Goal: Task Accomplishment & Management: Manage account settings

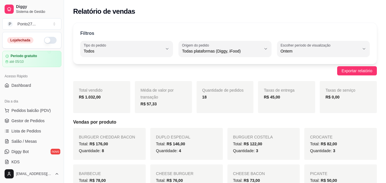
select select "ALL"
select select "1"
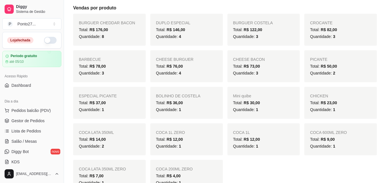
click at [46, 40] on button "button" at bounding box center [50, 40] width 13 height 7
click at [27, 24] on div "Ponto27 ..." at bounding box center [26, 24] width 18 height 6
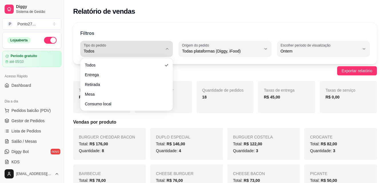
click at [113, 50] on span "Todos" at bounding box center [123, 51] width 79 height 6
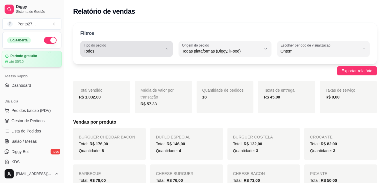
click at [25, 60] on div "até 05/10" at bounding box center [31, 61] width 53 height 5
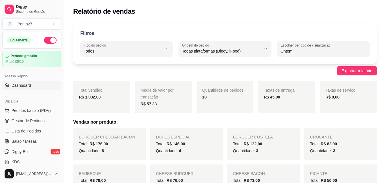
click at [26, 85] on span "Dashboard" at bounding box center [21, 86] width 20 height 6
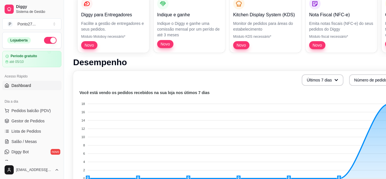
scroll to position [93, 0]
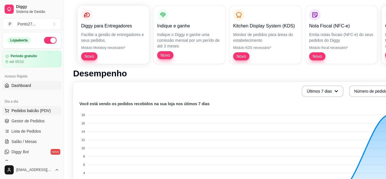
click at [37, 112] on span "Pedidos balcão (PDV)" at bounding box center [30, 111] width 39 height 6
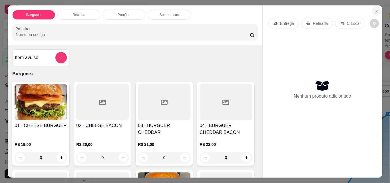
click at [374, 9] on icon "Close" at bounding box center [376, 11] width 5 height 5
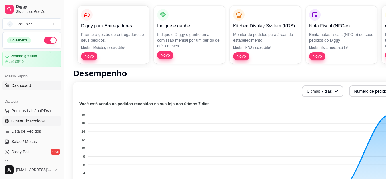
click at [30, 123] on span "Gestor de Pedidos" at bounding box center [27, 121] width 33 height 6
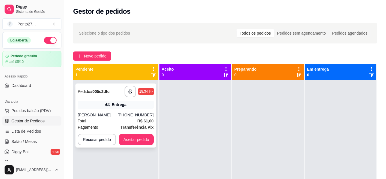
click at [130, 120] on div "Total R$ 61,00" at bounding box center [116, 121] width 76 height 6
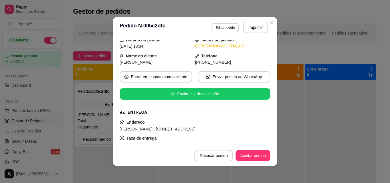
scroll to position [24, 0]
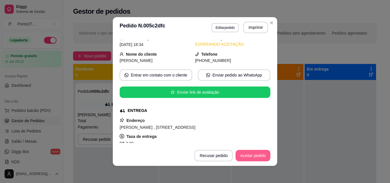
click at [251, 157] on button "Aceitar pedido" at bounding box center [253, 155] width 35 height 11
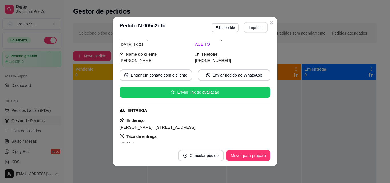
click at [256, 31] on button "Imprimir" at bounding box center [256, 27] width 24 height 11
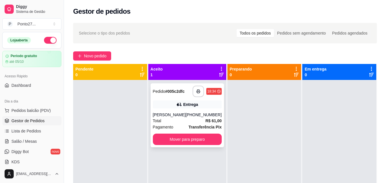
click at [205, 123] on span "R$ 61,00" at bounding box center [213, 121] width 16 height 6
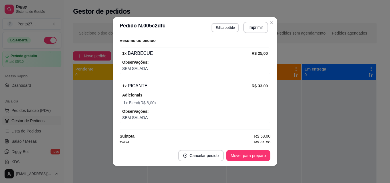
scroll to position [183, 0]
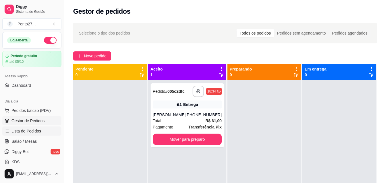
click at [29, 129] on span "Lista de Pedidos" at bounding box center [26, 131] width 30 height 6
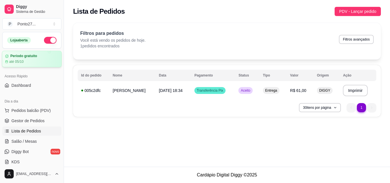
click at [28, 60] on div "até 05/10" at bounding box center [31, 61] width 53 height 5
click at [251, 90] on span "Aceito" at bounding box center [246, 90] width 12 height 5
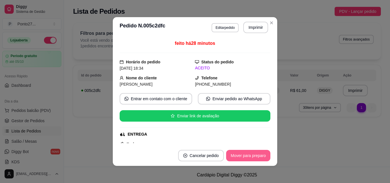
click at [253, 153] on button "Mover para preparo" at bounding box center [248, 155] width 44 height 11
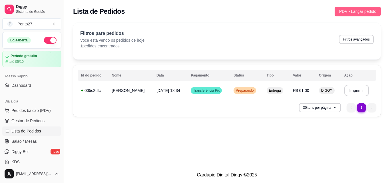
click at [359, 11] on span "PDV - Lançar pedido" at bounding box center [357, 11] width 37 height 6
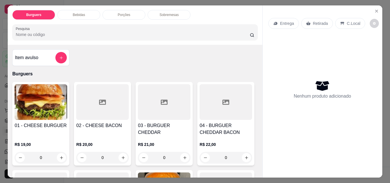
click at [283, 22] on p "Entrega" at bounding box center [287, 24] width 14 height 6
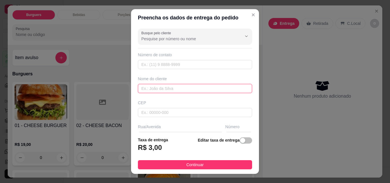
click at [165, 90] on input "text" at bounding box center [195, 88] width 114 height 9
type input "hiarlon"
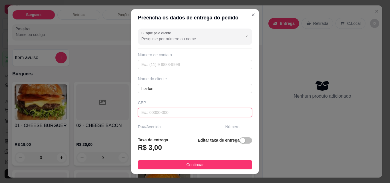
click at [179, 113] on input "text" at bounding box center [195, 112] width 114 height 9
type input "3"
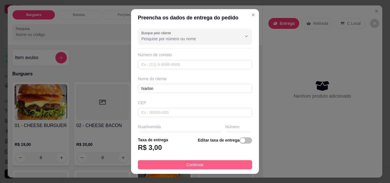
click at [172, 163] on button "Continuar" at bounding box center [195, 164] width 114 height 9
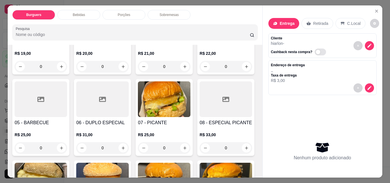
scroll to position [91, 0]
click at [200, 72] on div "0" at bounding box center [226, 66] width 53 height 11
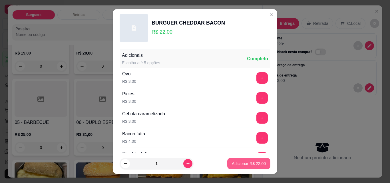
click at [249, 162] on p "Adicionar R$ 22,00" at bounding box center [249, 164] width 34 height 6
type input "1"
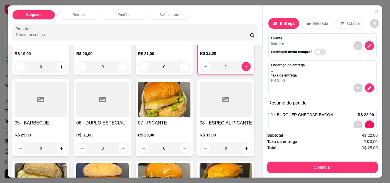
click at [129, 146] on div "0" at bounding box center [102, 147] width 53 height 11
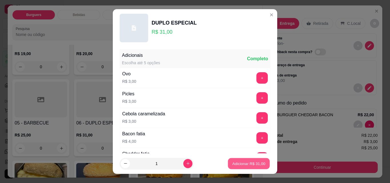
click at [247, 166] on p "Adicionar R$ 31,00" at bounding box center [248, 163] width 33 height 5
type input "1"
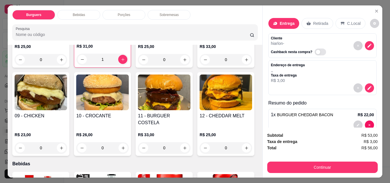
scroll to position [183, 0]
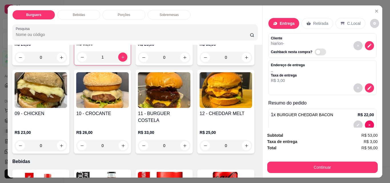
click at [162, 13] on p "Sobremesas" at bounding box center [169, 15] width 19 height 5
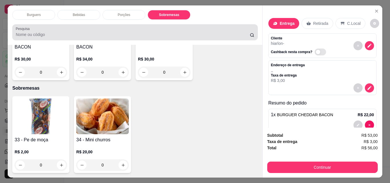
scroll to position [15, 0]
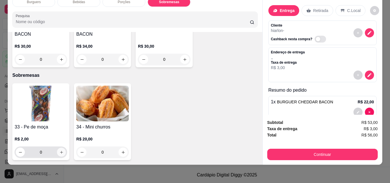
click at [59, 150] on icon "increase-product-quantity" at bounding box center [61, 152] width 4 height 4
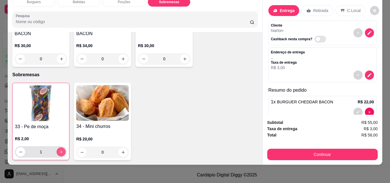
click at [59, 150] on icon "increase-product-quantity" at bounding box center [61, 152] width 4 height 4
type input "2"
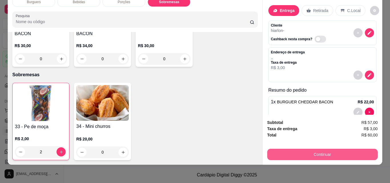
click at [315, 149] on button "Continuar" at bounding box center [322, 154] width 110 height 11
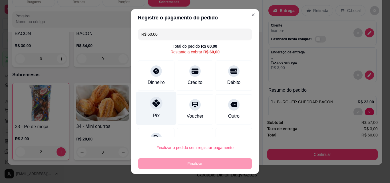
click at [144, 102] on div "Pix" at bounding box center [156, 108] width 40 height 33
type input "R$ 0,00"
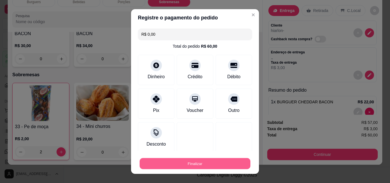
click at [183, 163] on button "Finalizar" at bounding box center [195, 163] width 111 height 11
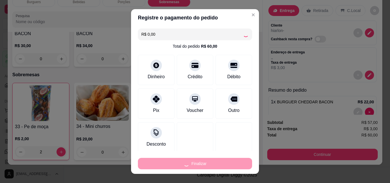
type input "0"
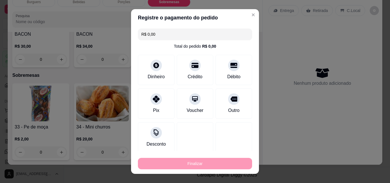
type input "-R$ 60,00"
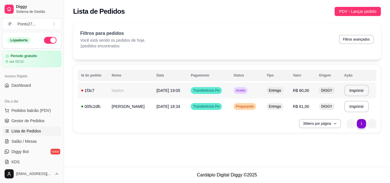
click at [244, 90] on span "Aceito" at bounding box center [241, 90] width 12 height 5
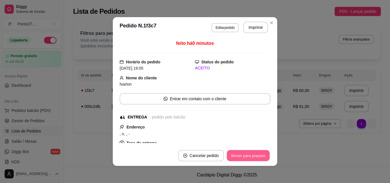
click at [247, 156] on button "Mover para preparo" at bounding box center [248, 155] width 43 height 11
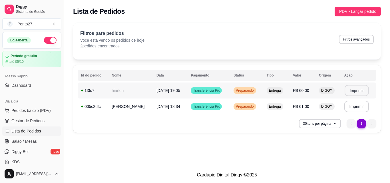
click at [355, 88] on button "Imprimir" at bounding box center [357, 90] width 24 height 11
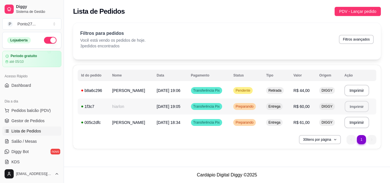
click at [353, 106] on button "Imprimir" at bounding box center [357, 106] width 24 height 11
click at [245, 92] on span "Pendente" at bounding box center [242, 90] width 17 height 5
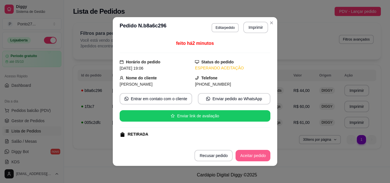
click at [244, 152] on button "Aceitar pedido" at bounding box center [253, 155] width 35 height 11
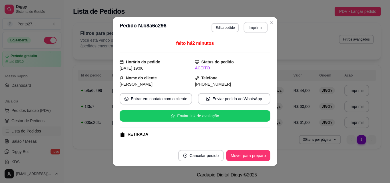
click at [247, 26] on button "Imprimir" at bounding box center [256, 27] width 24 height 11
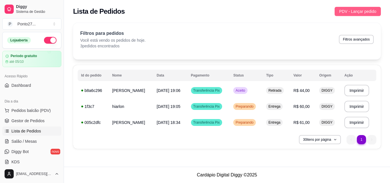
click at [364, 9] on span "PDV - Lançar pedido" at bounding box center [357, 11] width 37 height 6
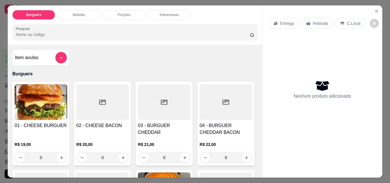
click at [280, 21] on p "Entrega" at bounding box center [287, 24] width 14 height 6
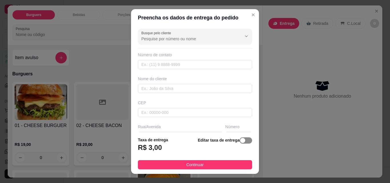
click at [242, 140] on span "button" at bounding box center [246, 140] width 13 height 6
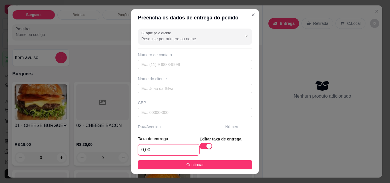
click at [179, 149] on input "0,00" at bounding box center [168, 149] width 61 height 11
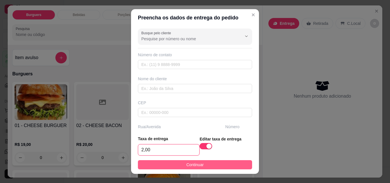
type input "2,00"
click at [186, 165] on span "Continuar" at bounding box center [194, 165] width 17 height 6
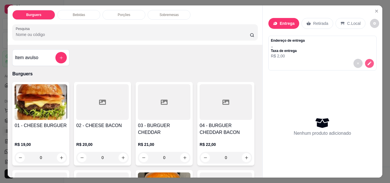
click at [367, 61] on icon "decrease-product-quantity" at bounding box center [369, 63] width 5 height 5
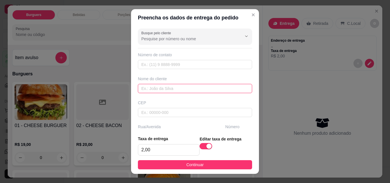
click at [171, 87] on input "text" at bounding box center [195, 88] width 114 height 9
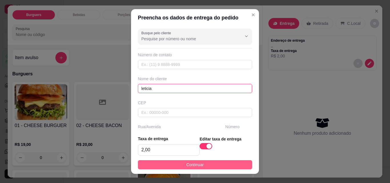
type input "leticia"
click at [188, 165] on span "Continuar" at bounding box center [194, 165] width 17 height 6
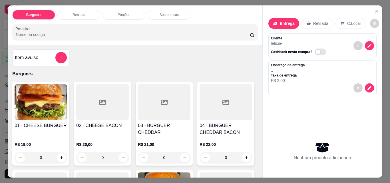
click at [61, 152] on div "0" at bounding box center [41, 157] width 53 height 11
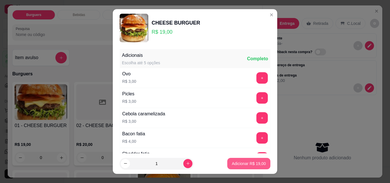
click at [256, 161] on p "Adicionar R$ 19,00" at bounding box center [249, 164] width 34 height 6
type input "1"
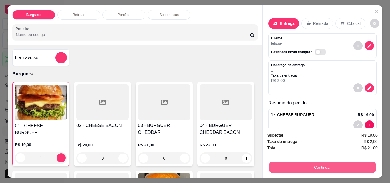
click at [304, 164] on button "Continuar" at bounding box center [322, 167] width 107 height 11
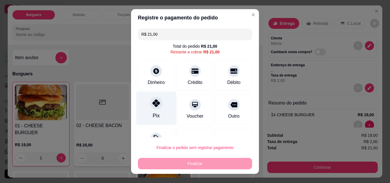
click at [159, 107] on div "Pix" at bounding box center [156, 108] width 40 height 33
type input "R$ 0,00"
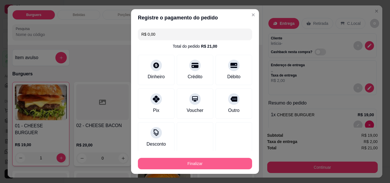
click at [200, 163] on button "Finalizar" at bounding box center [195, 163] width 114 height 11
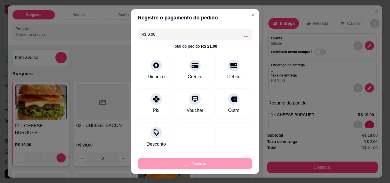
type input "0"
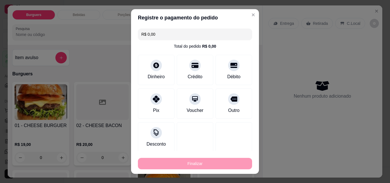
type input "-R$ 21,00"
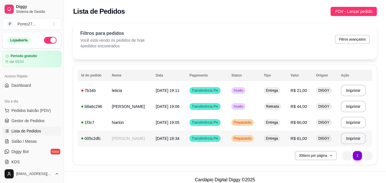
click at [248, 141] on div "Preparando" at bounding box center [242, 138] width 23 height 7
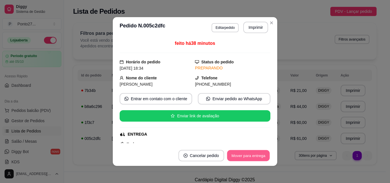
click at [246, 158] on button "Mover para entrega" at bounding box center [248, 155] width 43 height 11
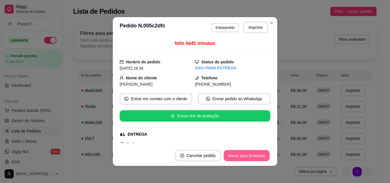
click at [243, 157] on button "Mover para finalizado" at bounding box center [247, 155] width 46 height 11
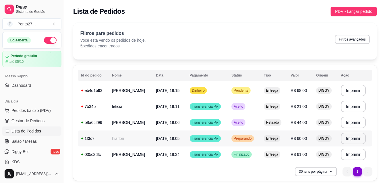
click at [241, 141] on div "Preparando" at bounding box center [242, 138] width 23 height 7
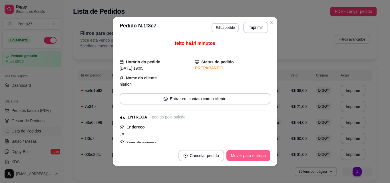
click at [248, 154] on button "Mover para entrega" at bounding box center [248, 155] width 44 height 11
click at [248, 154] on button "Mover para finalizado" at bounding box center [247, 155] width 46 height 11
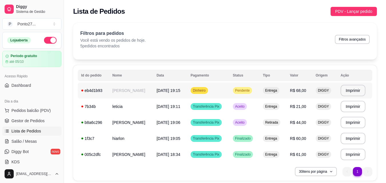
click at [244, 93] on div "Pendente" at bounding box center [242, 90] width 19 height 7
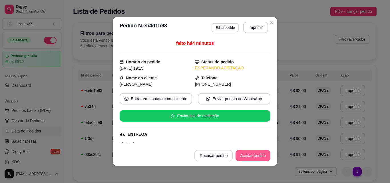
click at [251, 153] on button "Aceitar pedido" at bounding box center [253, 155] width 35 height 11
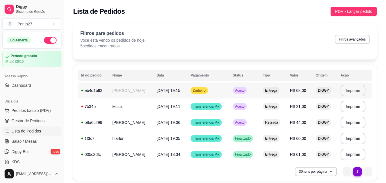
click at [355, 89] on button "Imprimir" at bounding box center [352, 90] width 25 height 11
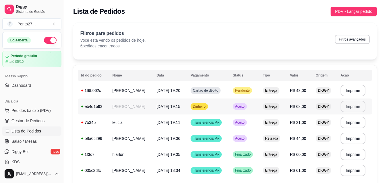
click at [205, 104] on span "Dinheiro" at bounding box center [199, 106] width 15 height 5
click at [341, 11] on span "PDV - Lançar pedido" at bounding box center [353, 11] width 37 height 6
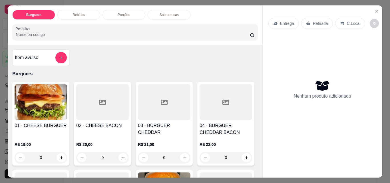
click at [287, 21] on p "Entrega" at bounding box center [287, 24] width 14 height 6
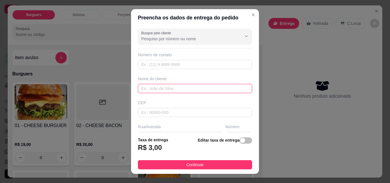
click at [165, 87] on input "text" at bounding box center [195, 88] width 114 height 9
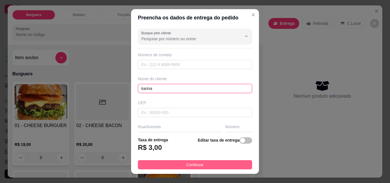
type input "karina"
click at [198, 164] on span "Continuar" at bounding box center [194, 165] width 17 height 6
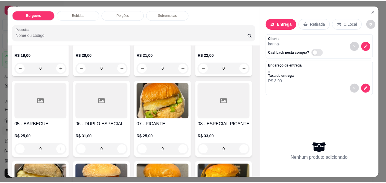
scroll to position [91, 0]
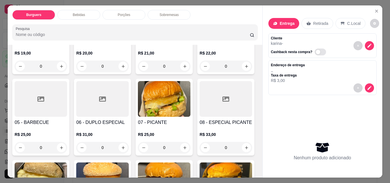
click at [200, 72] on div "0" at bounding box center [226, 66] width 53 height 11
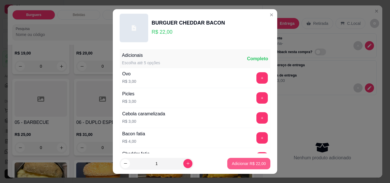
click at [233, 163] on p "Adicionar R$ 22,00" at bounding box center [249, 164] width 34 height 6
type input "1"
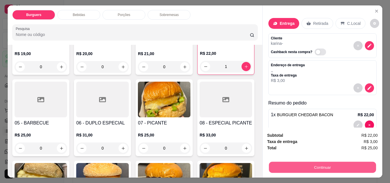
click at [341, 162] on button "Continuar" at bounding box center [322, 167] width 107 height 11
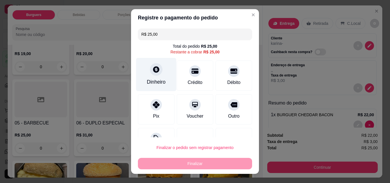
click at [158, 77] on div "Dinheiro" at bounding box center [156, 74] width 40 height 33
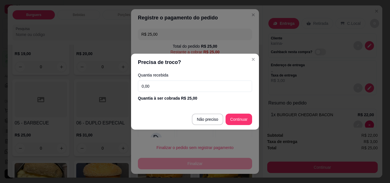
click at [166, 86] on input "0,00" at bounding box center [195, 86] width 114 height 11
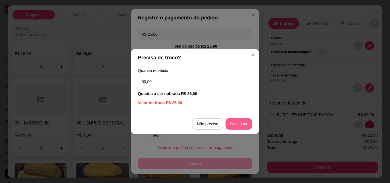
type input "50,00"
type input "R$ 0,00"
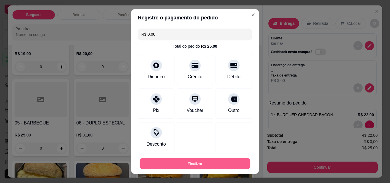
click at [197, 164] on button "Finalizar" at bounding box center [195, 163] width 111 height 11
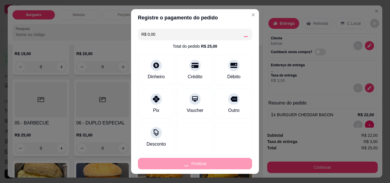
type input "0"
type input "-R$ 25,00"
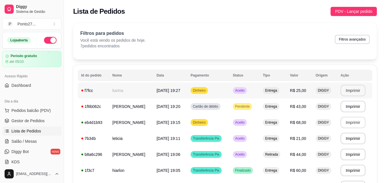
click at [356, 90] on button "Imprimir" at bounding box center [352, 90] width 25 height 11
click at [348, 9] on span "PDV - Lançar pedido" at bounding box center [353, 11] width 37 height 6
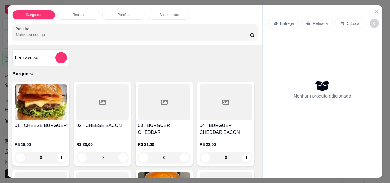
click at [289, 21] on p "Entrega" at bounding box center [287, 24] width 14 height 6
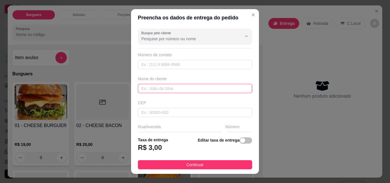
click at [152, 90] on input "text" at bounding box center [195, 88] width 114 height 9
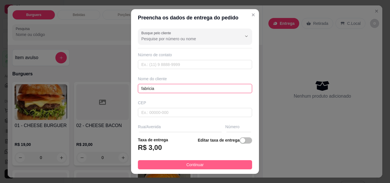
type input "fabricia"
click at [194, 161] on button "Continuar" at bounding box center [195, 164] width 114 height 9
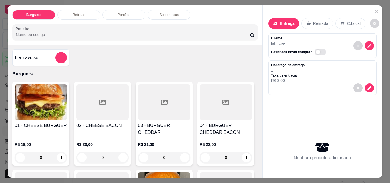
click at [61, 152] on div "0" at bounding box center [41, 157] width 53 height 11
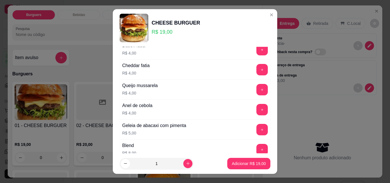
scroll to position [90, 0]
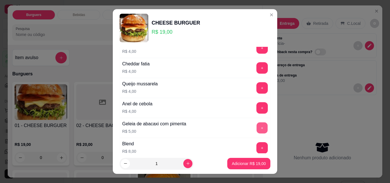
click at [257, 128] on button "+" at bounding box center [262, 127] width 11 height 11
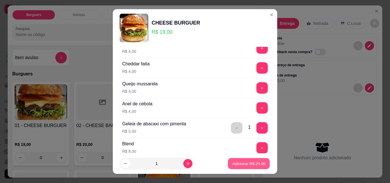
click at [244, 164] on p "Adicionar R$ 24,00" at bounding box center [248, 163] width 33 height 5
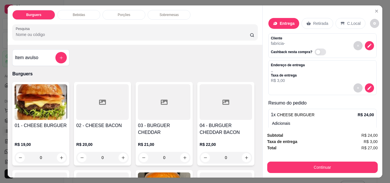
click at [122, 152] on div "0" at bounding box center [102, 157] width 53 height 11
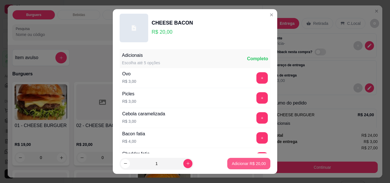
click at [236, 164] on p "Adicionar R$ 20,00" at bounding box center [249, 164] width 34 height 6
type input "1"
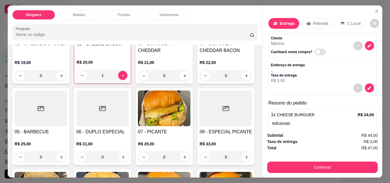
scroll to position [91, 0]
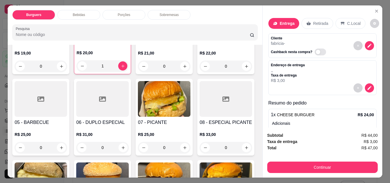
click at [129, 148] on div "0" at bounding box center [102, 147] width 53 height 11
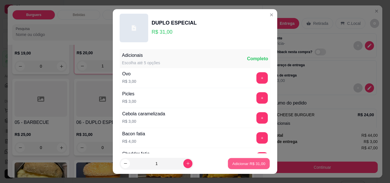
click at [236, 161] on p "Adicionar R$ 31,00" at bounding box center [248, 163] width 33 height 5
type input "1"
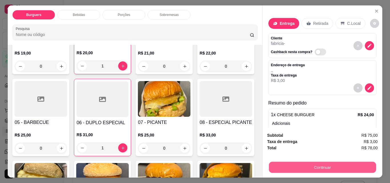
click at [340, 169] on button "Continuar" at bounding box center [322, 167] width 107 height 11
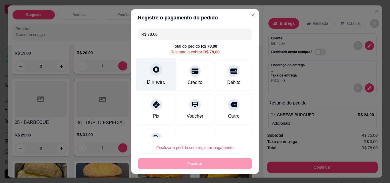
click at [160, 77] on div "Dinheiro" at bounding box center [156, 74] width 40 height 33
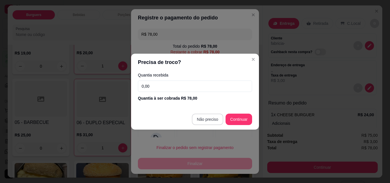
type input "R$ 0,00"
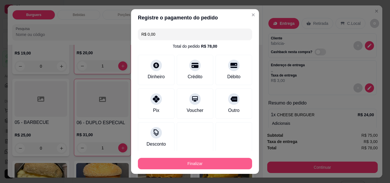
click at [210, 162] on button "Finalizar" at bounding box center [195, 163] width 114 height 11
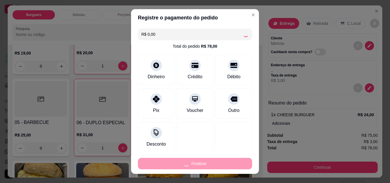
type input "0"
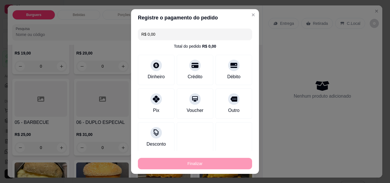
type input "-R$ 78,00"
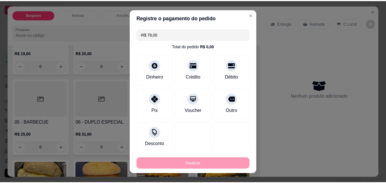
scroll to position [91, 0]
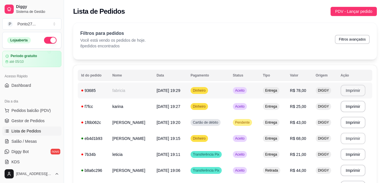
click at [356, 89] on button "Imprimir" at bounding box center [352, 90] width 25 height 11
click at [355, 11] on span "PDV - Lançar pedido" at bounding box center [353, 11] width 37 height 6
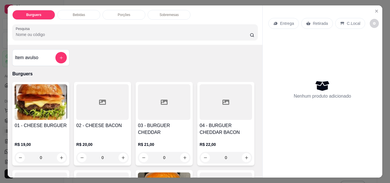
click at [286, 21] on p "Entrega" at bounding box center [287, 24] width 14 height 6
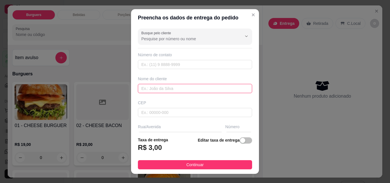
click at [174, 91] on input "text" at bounding box center [195, 88] width 114 height 9
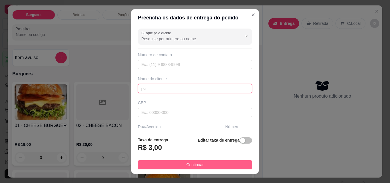
type input "pc"
click at [197, 163] on span "Continuar" at bounding box center [194, 165] width 17 height 6
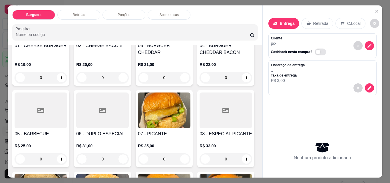
scroll to position [91, 0]
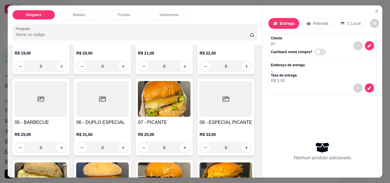
click at [200, 72] on div "0" at bounding box center [226, 66] width 53 height 11
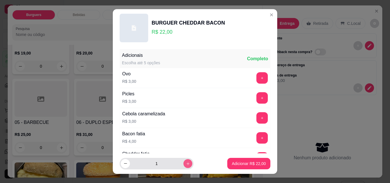
click at [186, 165] on icon "increase-product-quantity" at bounding box center [188, 164] width 4 height 4
type input "2"
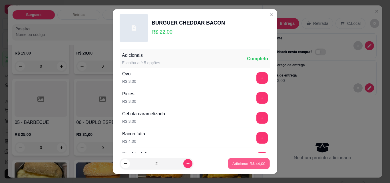
click at [243, 163] on p "Adicionar R$ 44,00" at bounding box center [248, 163] width 33 height 5
type input "2"
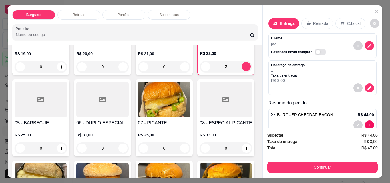
click at [67, 146] on div "0" at bounding box center [41, 147] width 53 height 11
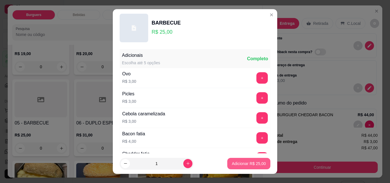
click at [232, 162] on p "Adicionar R$ 25,00" at bounding box center [249, 164] width 34 height 6
type input "1"
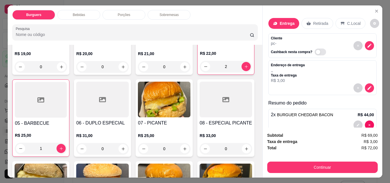
click at [75, 13] on p "Bebidas" at bounding box center [79, 15] width 12 height 5
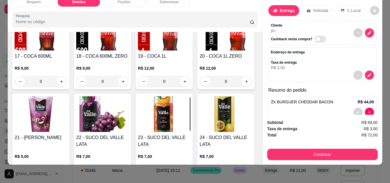
scroll to position [416, 0]
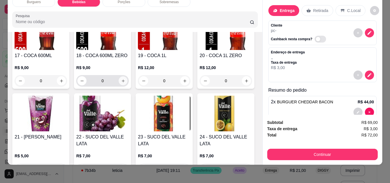
click at [125, 83] on icon "increase-product-quantity" at bounding box center [123, 81] width 4 height 4
type input "1"
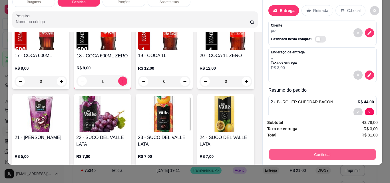
click at [290, 150] on button "Continuar" at bounding box center [322, 154] width 107 height 11
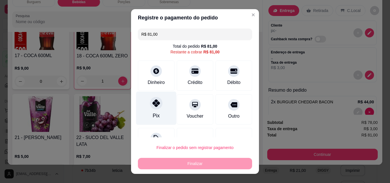
click at [155, 119] on div "Pix" at bounding box center [156, 115] width 7 height 7
type input "R$ 0,00"
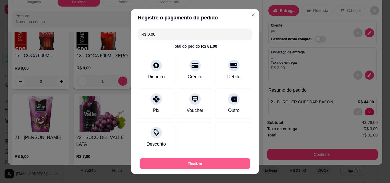
click at [184, 164] on button "Finalizar" at bounding box center [195, 163] width 111 height 11
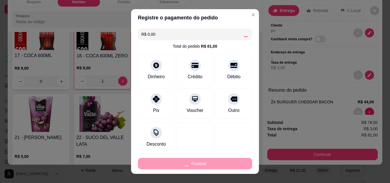
type input "0"
type input "-R$ 81,00"
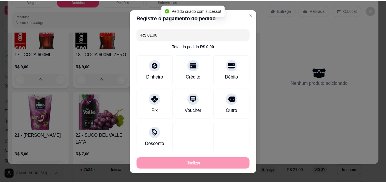
scroll to position [415, 0]
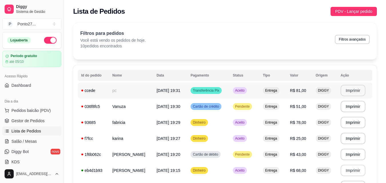
click at [355, 87] on button "Imprimir" at bounding box center [352, 90] width 25 height 11
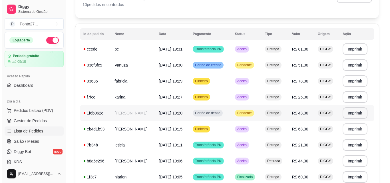
scroll to position [46, 0]
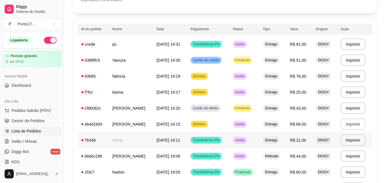
click at [305, 138] on span "R$ 21,00" at bounding box center [298, 140] width 16 height 5
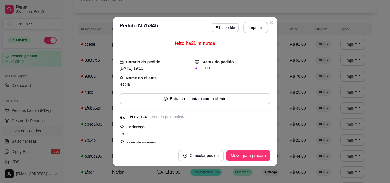
click at [269, 140] on div "feito há 21 minutos Horário do pedido 06/09/2025 19:11 Status do pedido ACEITO …" at bounding box center [195, 92] width 164 height 108
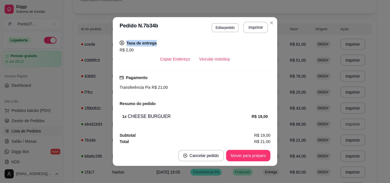
scroll to position [102, 0]
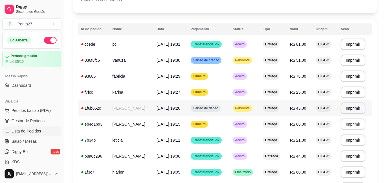
click at [248, 107] on span "Pendente" at bounding box center [242, 108] width 17 height 5
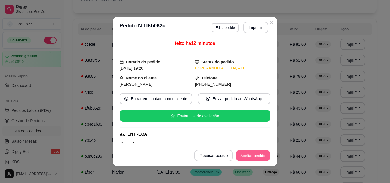
click at [251, 156] on button "Aceitar pedido" at bounding box center [253, 155] width 34 height 11
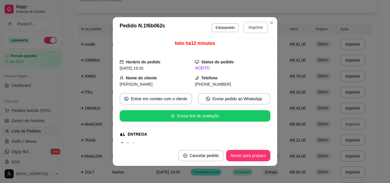
click at [255, 26] on button "Imprimir" at bounding box center [255, 27] width 25 height 11
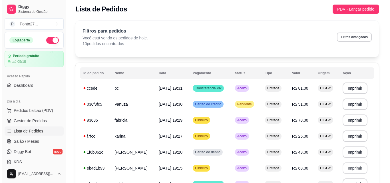
scroll to position [0, 0]
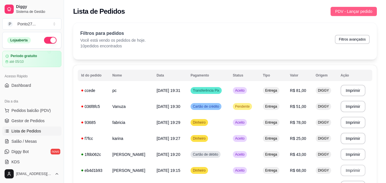
click at [362, 10] on span "PDV - Lançar pedido" at bounding box center [353, 11] width 37 height 6
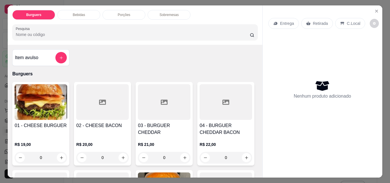
click at [289, 21] on p "Entrega" at bounding box center [287, 24] width 14 height 6
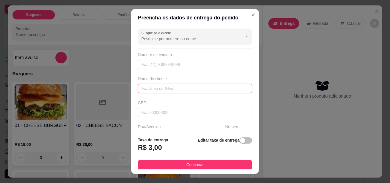
click at [170, 90] on input "text" at bounding box center [195, 88] width 114 height 9
type input "w"
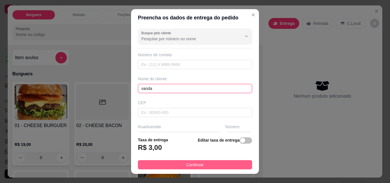
type input "vanda"
click at [186, 166] on span "Continuar" at bounding box center [194, 165] width 17 height 6
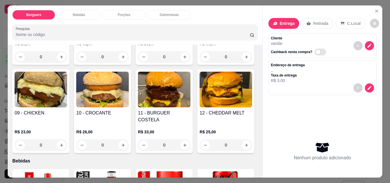
scroll to position [194, 0]
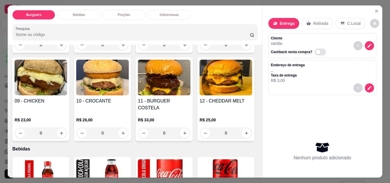
click at [138, 51] on div "0" at bounding box center [164, 44] width 53 height 11
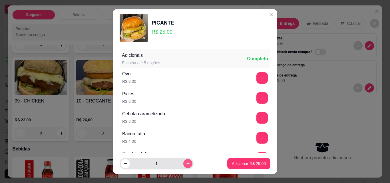
click at [183, 165] on button "increase-product-quantity" at bounding box center [187, 163] width 9 height 9
type input "2"
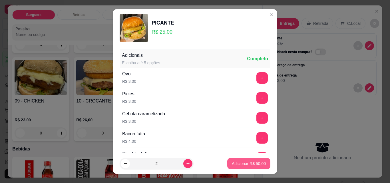
click at [248, 163] on p "Adicionar R$ 50,00" at bounding box center [249, 164] width 34 height 6
type input "2"
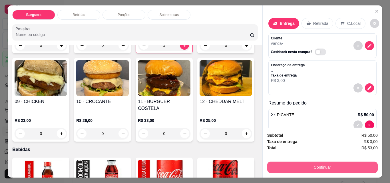
click at [344, 167] on button "Continuar" at bounding box center [322, 167] width 110 height 11
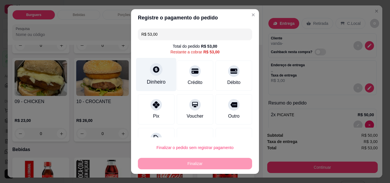
click at [153, 71] on icon at bounding box center [156, 69] width 6 height 6
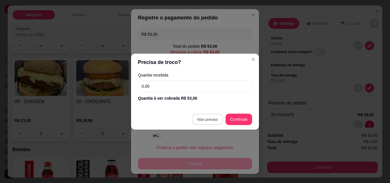
type input "R$ 0,00"
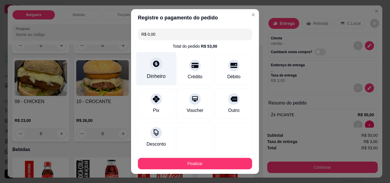
click at [158, 71] on div "Dinheiro" at bounding box center [156, 68] width 40 height 33
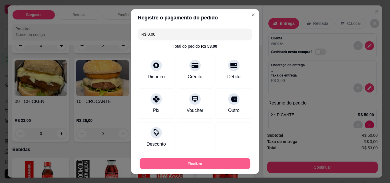
click at [195, 164] on button "Finalizar" at bounding box center [195, 163] width 111 height 11
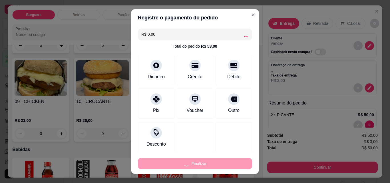
type input "0"
type input "-R$ 53,00"
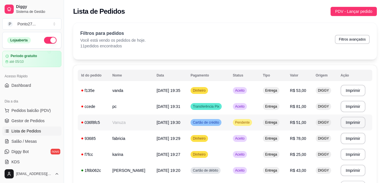
click at [248, 123] on span "Pendente" at bounding box center [242, 122] width 17 height 5
click at [248, 119] on div "Pendente" at bounding box center [242, 122] width 19 height 7
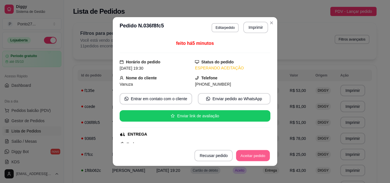
click at [251, 157] on button "Aceitar pedido" at bounding box center [253, 155] width 34 height 11
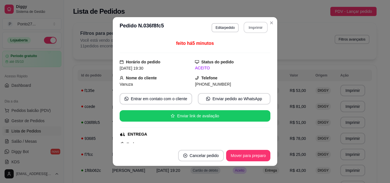
click at [258, 29] on button "Imprimir" at bounding box center [256, 27] width 24 height 11
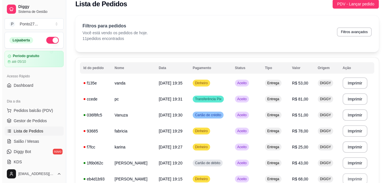
scroll to position [11, 0]
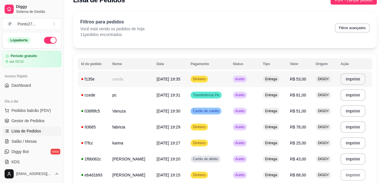
click at [180, 76] on td "06/09/25 às 19:35" at bounding box center [170, 79] width 34 height 16
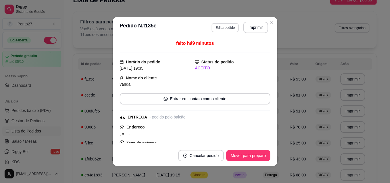
click at [229, 27] on button "Editar pedido" at bounding box center [225, 27] width 27 height 9
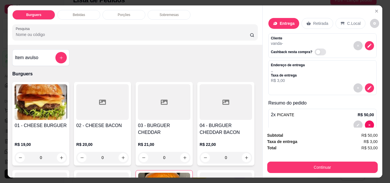
click at [84, 15] on div "Bebidas" at bounding box center [78, 15] width 43 height 10
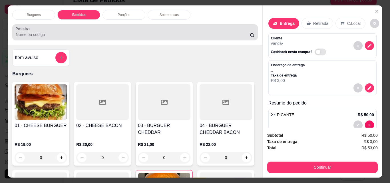
scroll to position [15, 0]
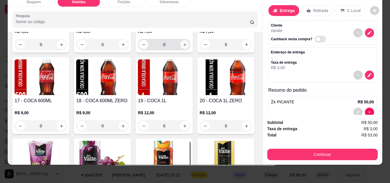
click at [184, 47] on icon "increase-product-quantity" at bounding box center [185, 45] width 4 height 4
type input "1"
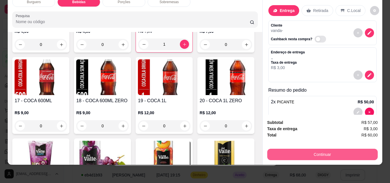
click at [320, 152] on button "Continuar" at bounding box center [322, 154] width 110 height 11
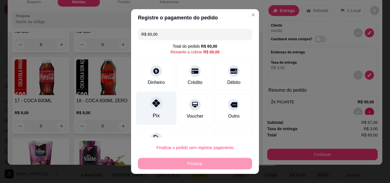
click at [153, 116] on div "Pix" at bounding box center [156, 115] width 7 height 7
type input "R$ 0,00"
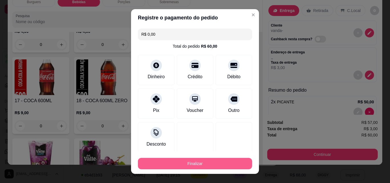
click at [194, 160] on button "Finalizar" at bounding box center [195, 163] width 114 height 11
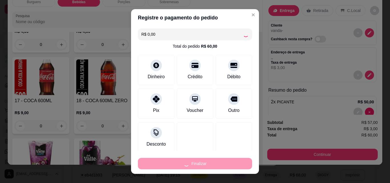
type input "0"
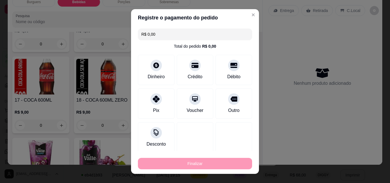
type input "-R$ 60,00"
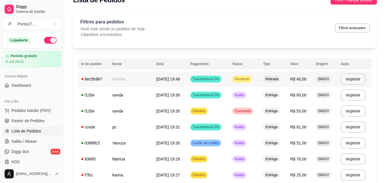
click at [247, 80] on span "Pendente" at bounding box center [241, 79] width 17 height 5
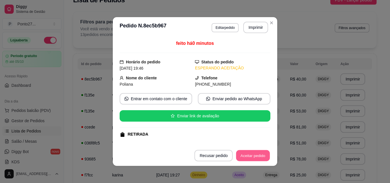
click at [247, 152] on button "Aceitar pedido" at bounding box center [253, 155] width 34 height 11
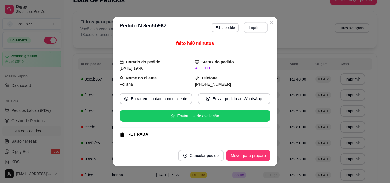
click at [254, 27] on button "Imprimir" at bounding box center [256, 27] width 24 height 11
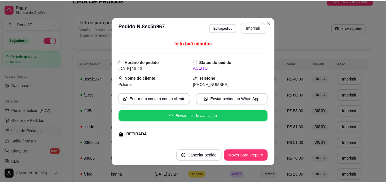
scroll to position [0, 0]
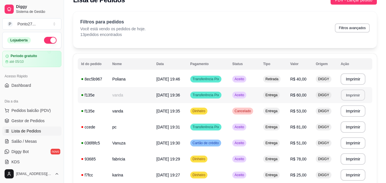
click at [350, 93] on button "Imprimir" at bounding box center [353, 95] width 24 height 11
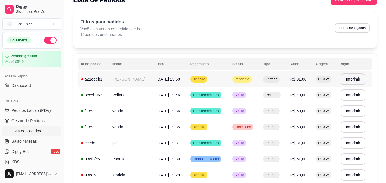
click at [198, 79] on span "Dinheiro" at bounding box center [198, 79] width 15 height 5
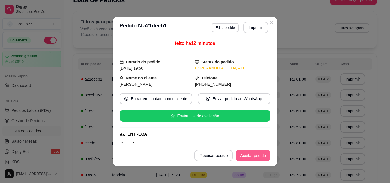
click at [255, 154] on button "Aceitar pedido" at bounding box center [253, 155] width 35 height 11
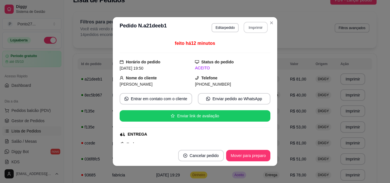
click at [254, 26] on button "Imprimir" at bounding box center [256, 27] width 24 height 11
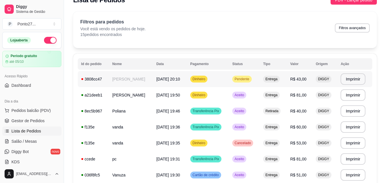
click at [250, 81] on span "Pendente" at bounding box center [241, 79] width 17 height 5
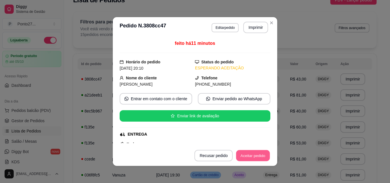
click at [249, 156] on button "Aceitar pedido" at bounding box center [253, 155] width 34 height 11
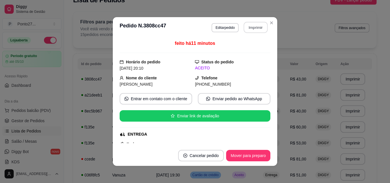
click at [258, 24] on button "Imprimir" at bounding box center [256, 27] width 24 height 11
